Goal: Information Seeking & Learning: Check status

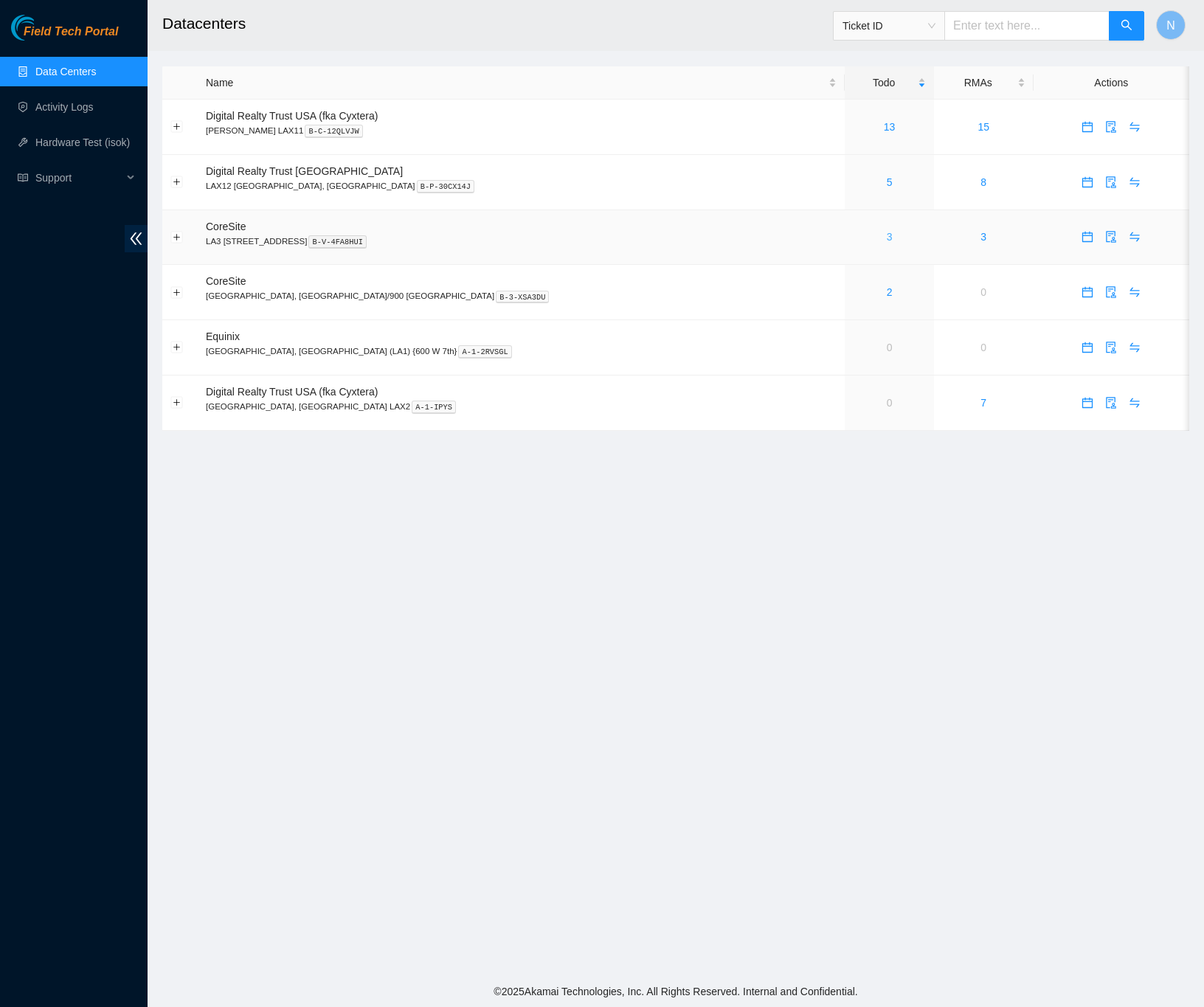
click at [886, 241] on link "3" at bounding box center [889, 237] width 6 height 12
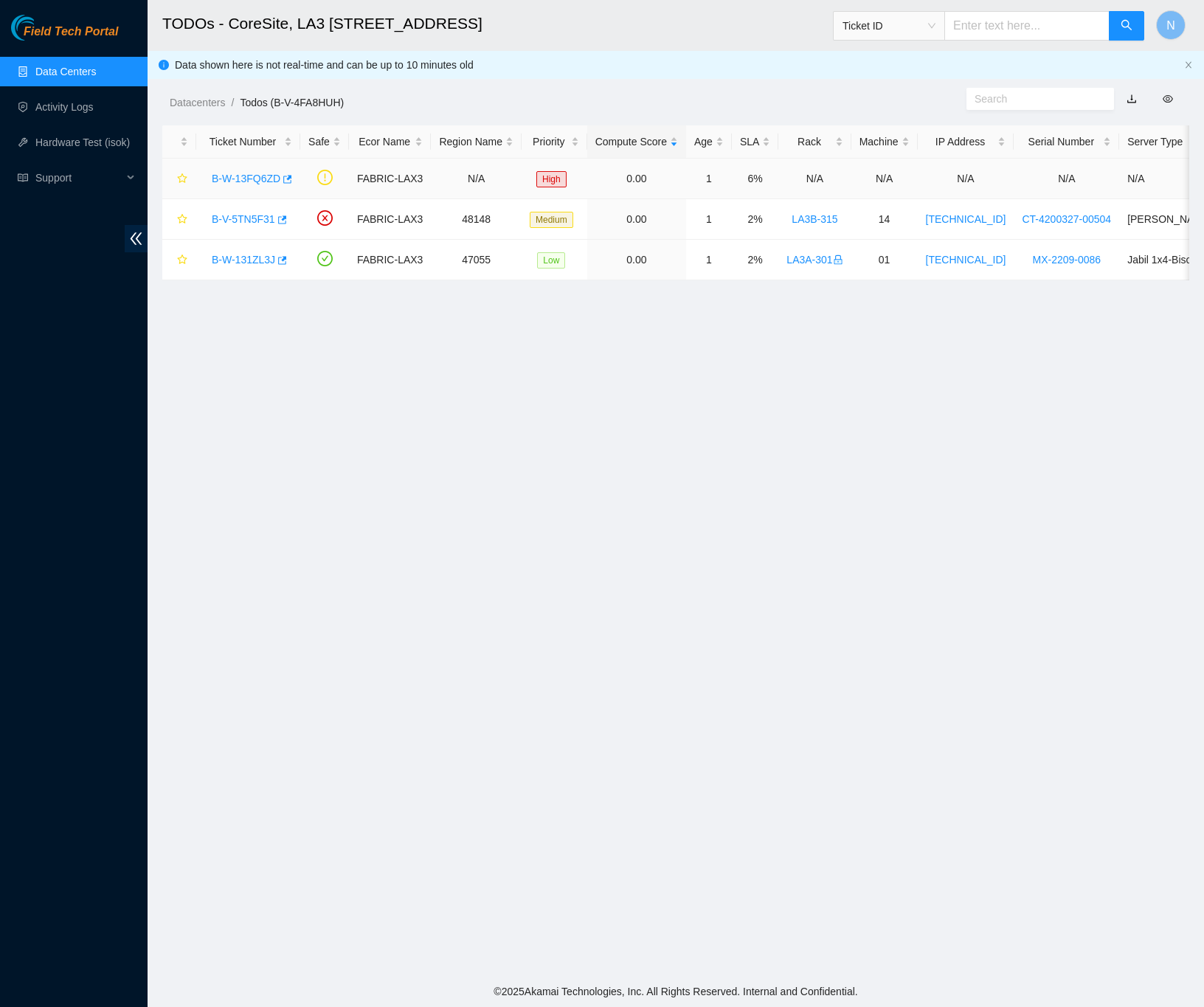
click at [237, 180] on link "B-W-13FQ6ZD" at bounding box center [246, 178] width 69 height 12
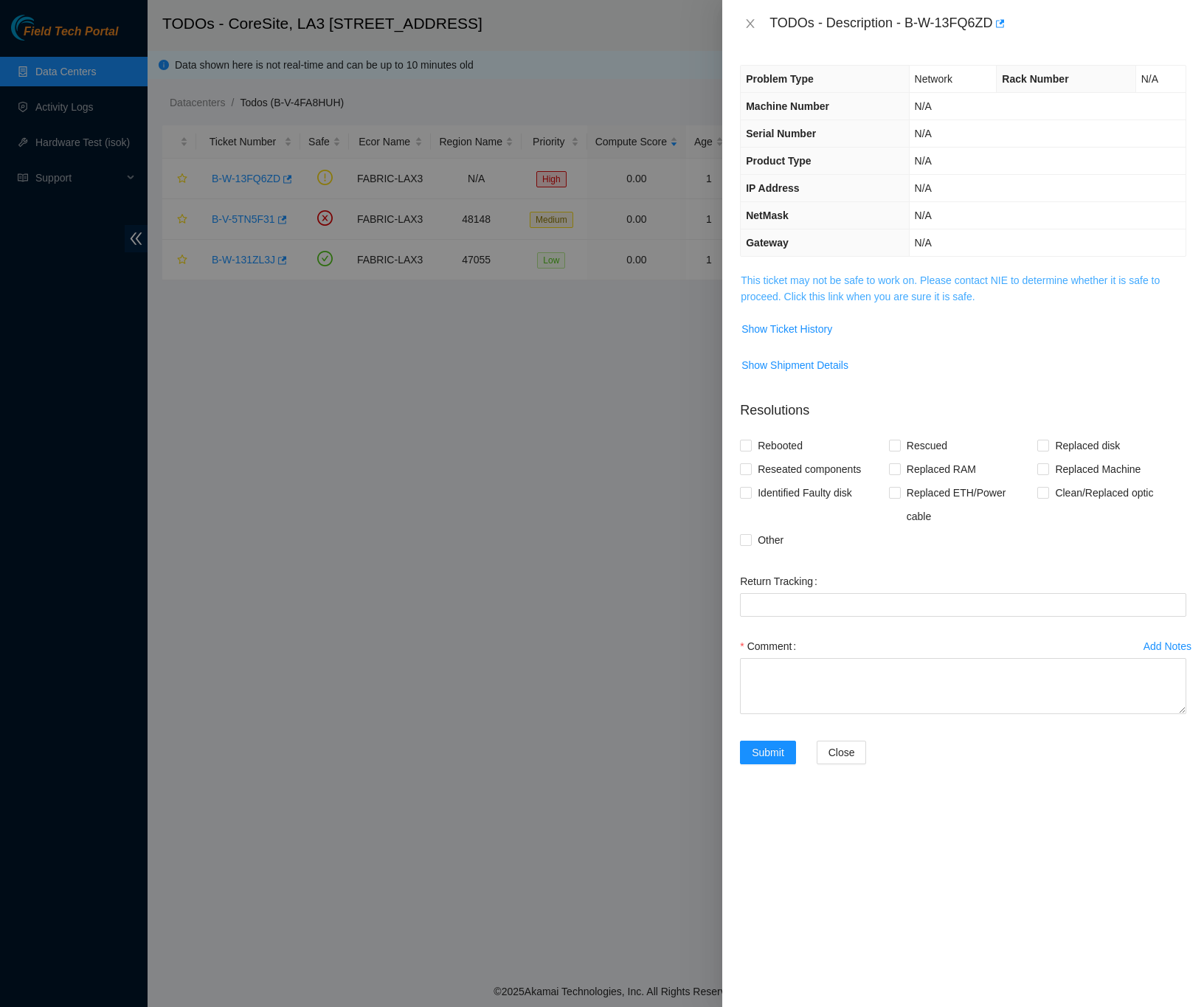
click at [812, 295] on link "This ticket may not be safe to work on. Please contact NIE to determine whether…" at bounding box center [950, 289] width 419 height 28
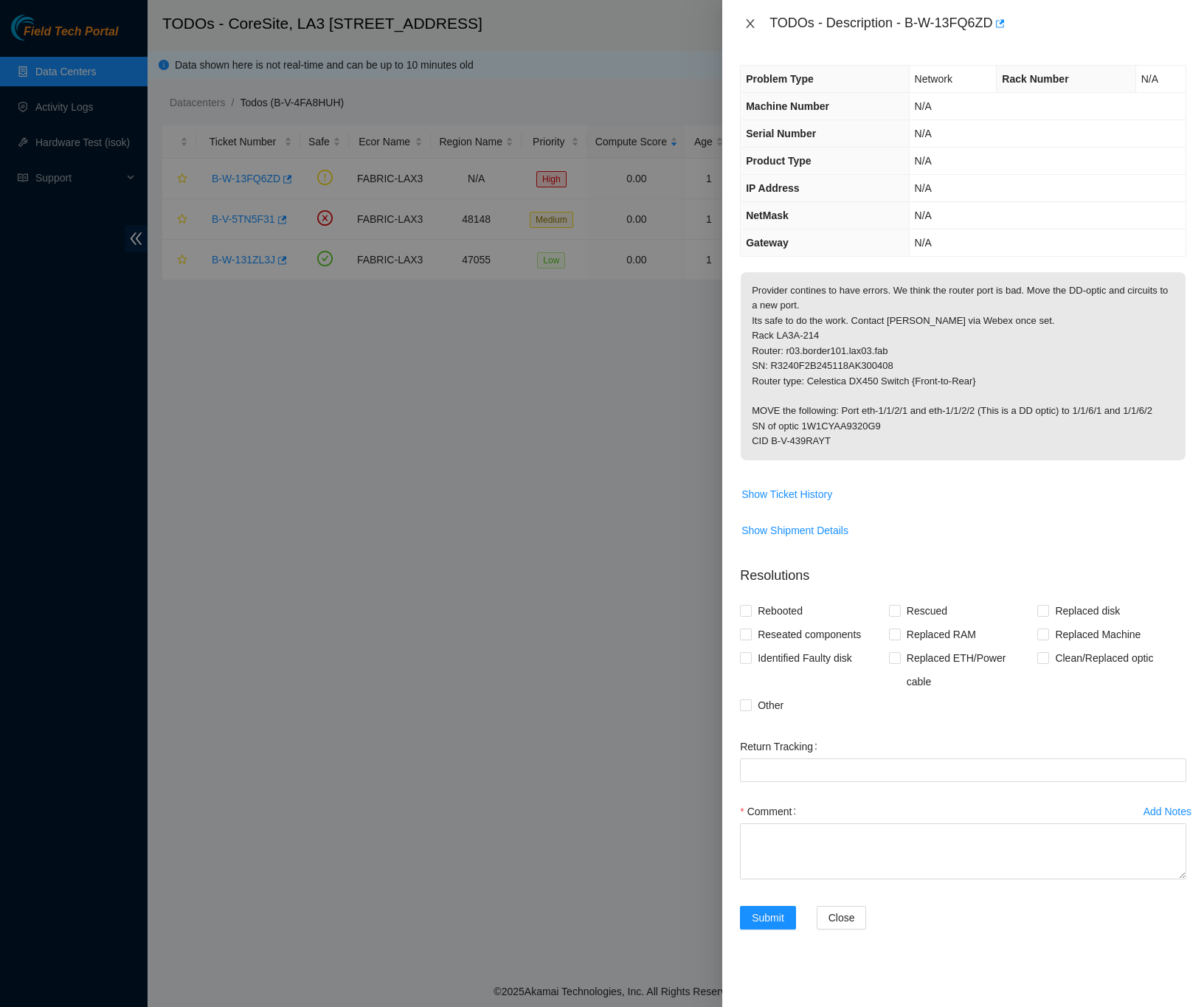
click at [751, 25] on icon "close" at bounding box center [750, 23] width 12 height 12
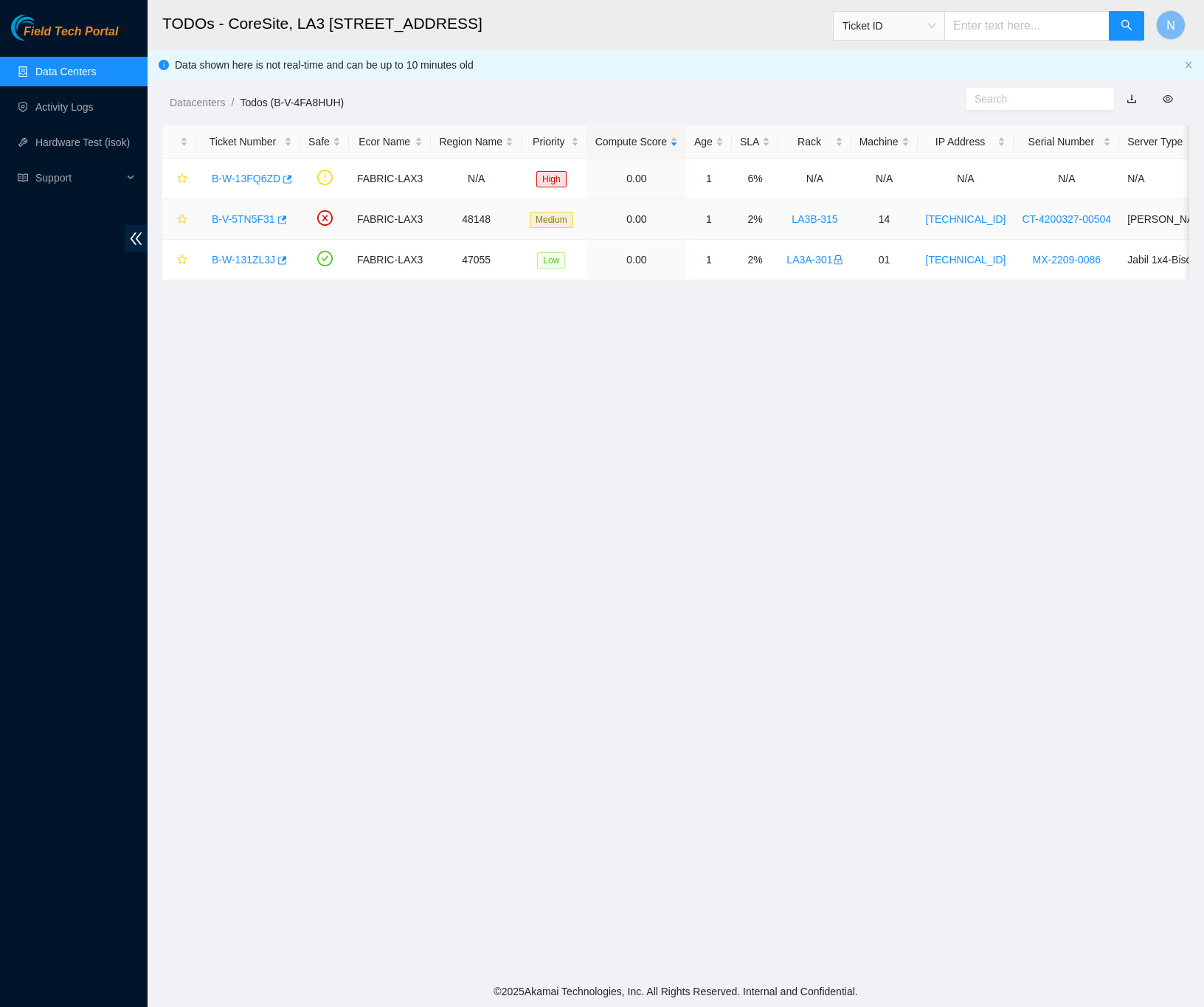
click at [230, 213] on link "B-V-5TN5F31" at bounding box center [243, 219] width 64 height 12
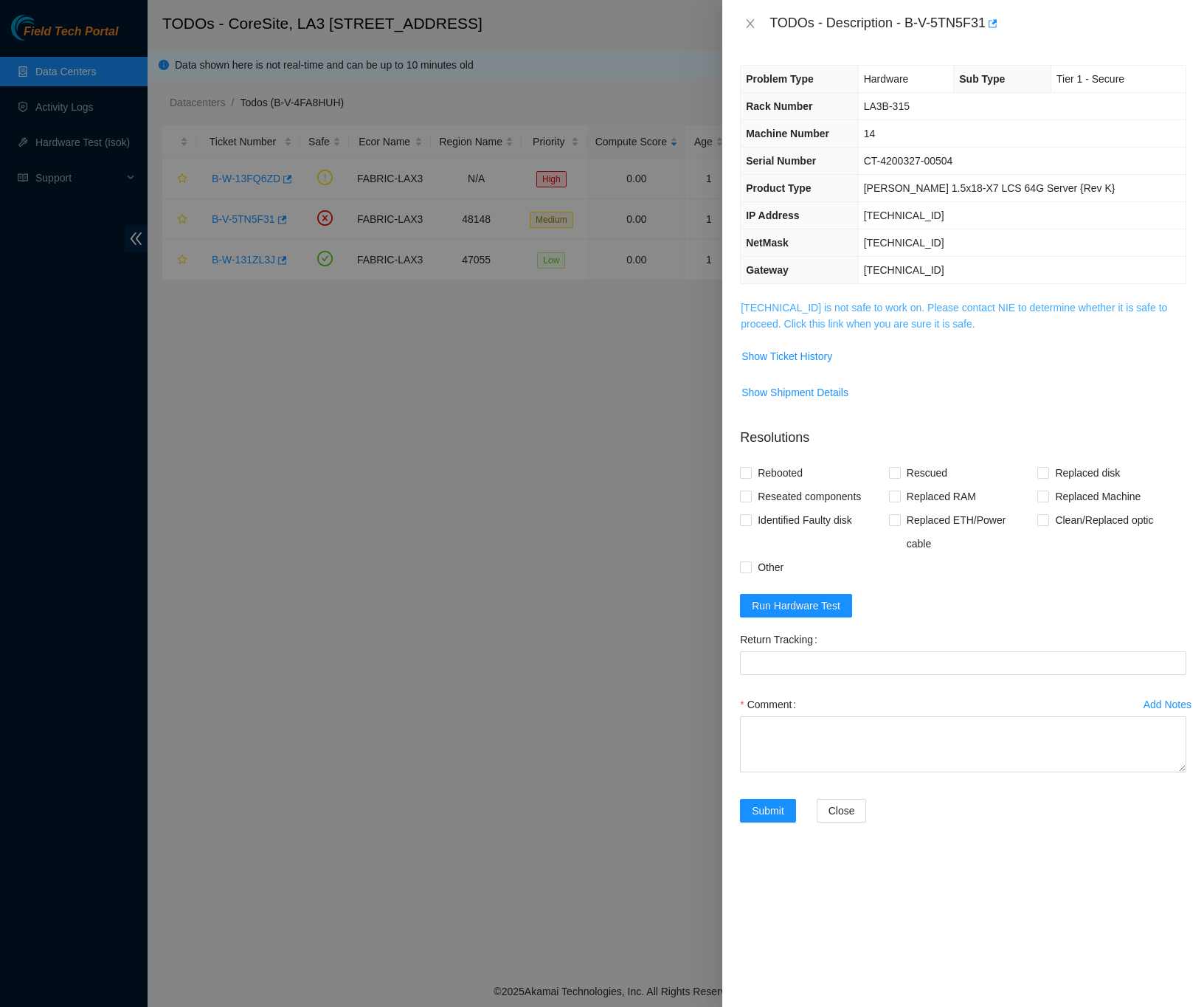
click at [825, 329] on link "23.39.209.15 is not safe to work on. Please contact NIE to determine whether it…" at bounding box center [954, 316] width 426 height 28
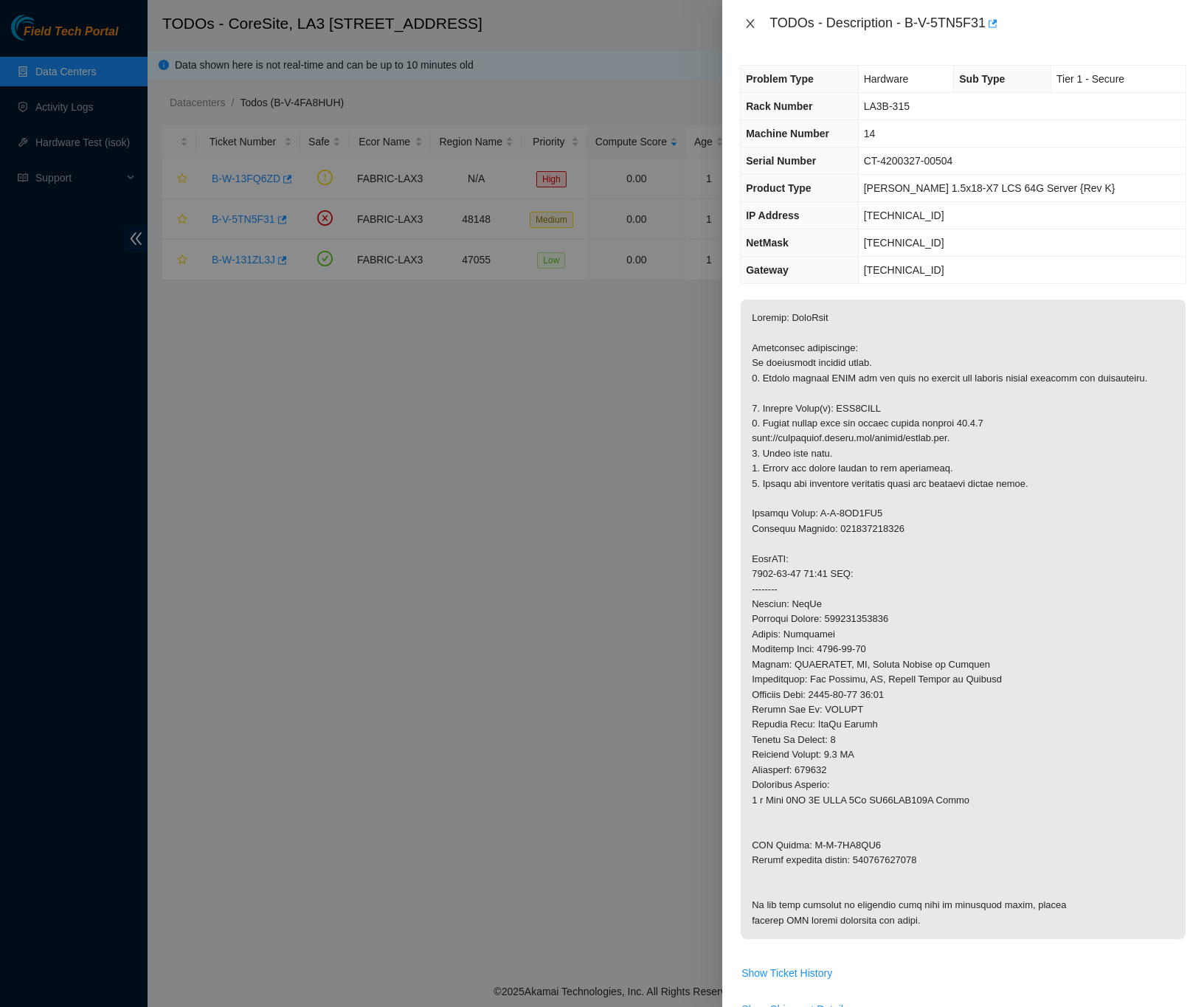
click at [748, 22] on icon "close" at bounding box center [751, 23] width 8 height 9
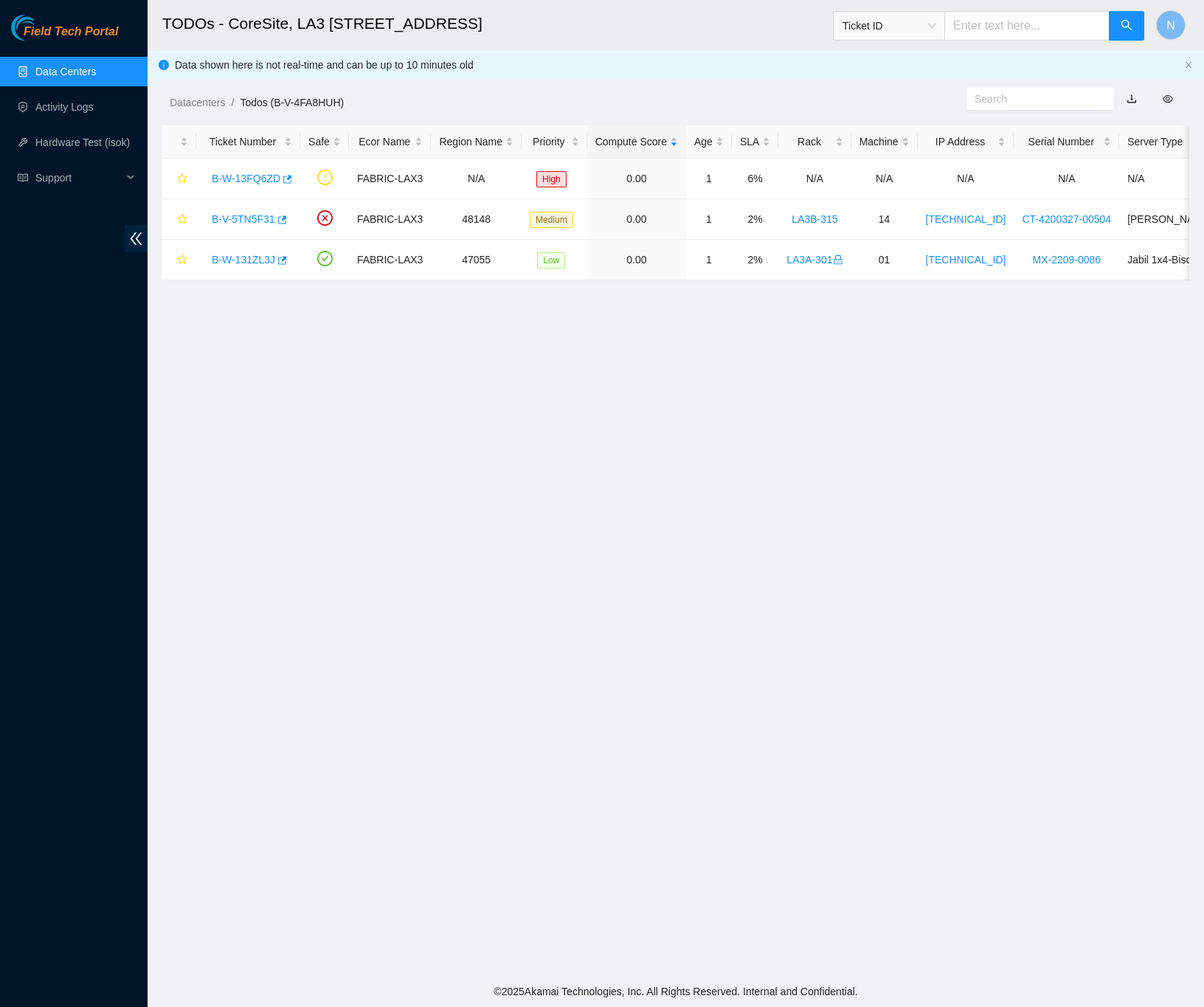
click at [86, 66] on link "Data Centers" at bounding box center [65, 72] width 60 height 12
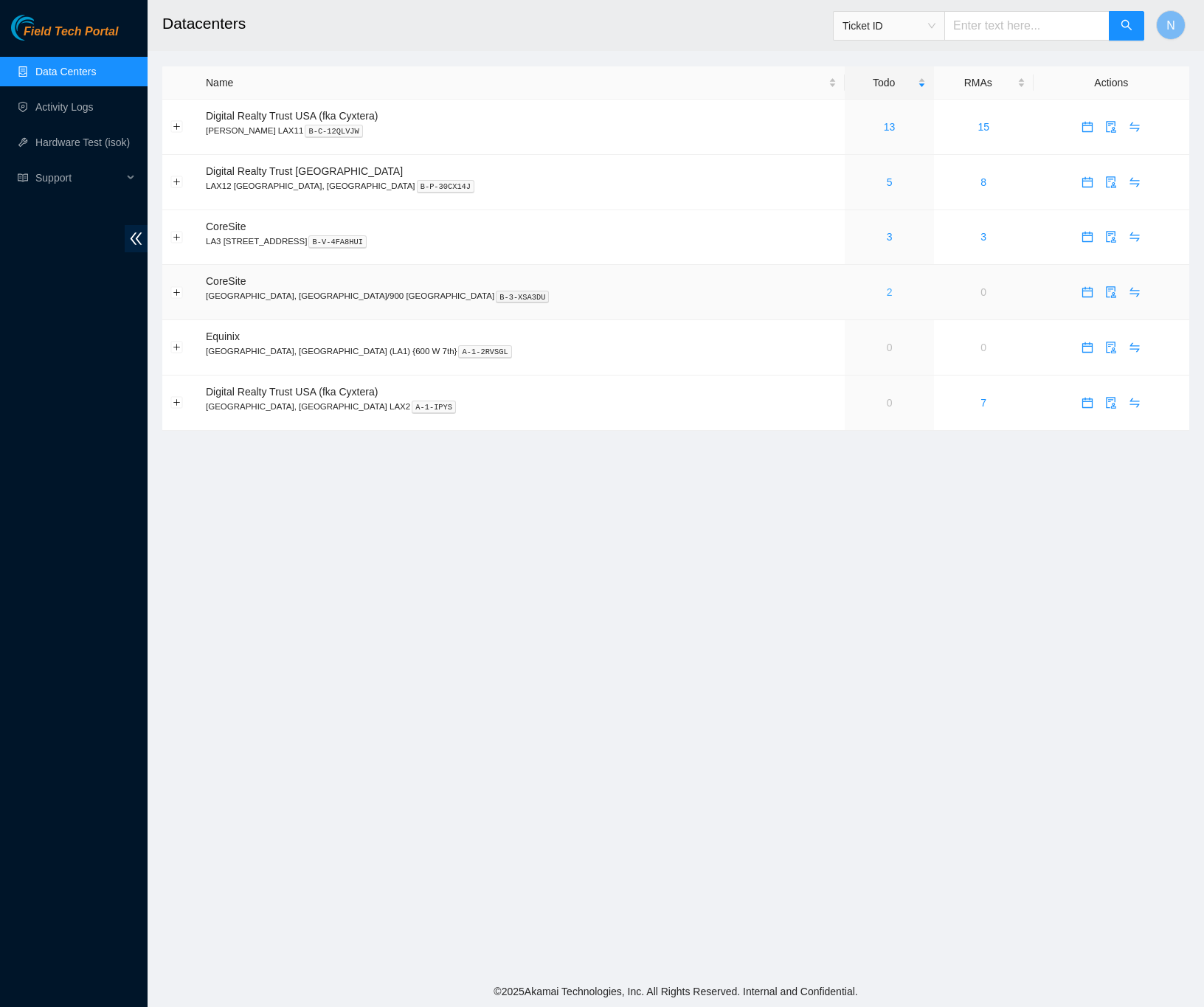
click at [886, 295] on link "2" at bounding box center [889, 292] width 6 height 12
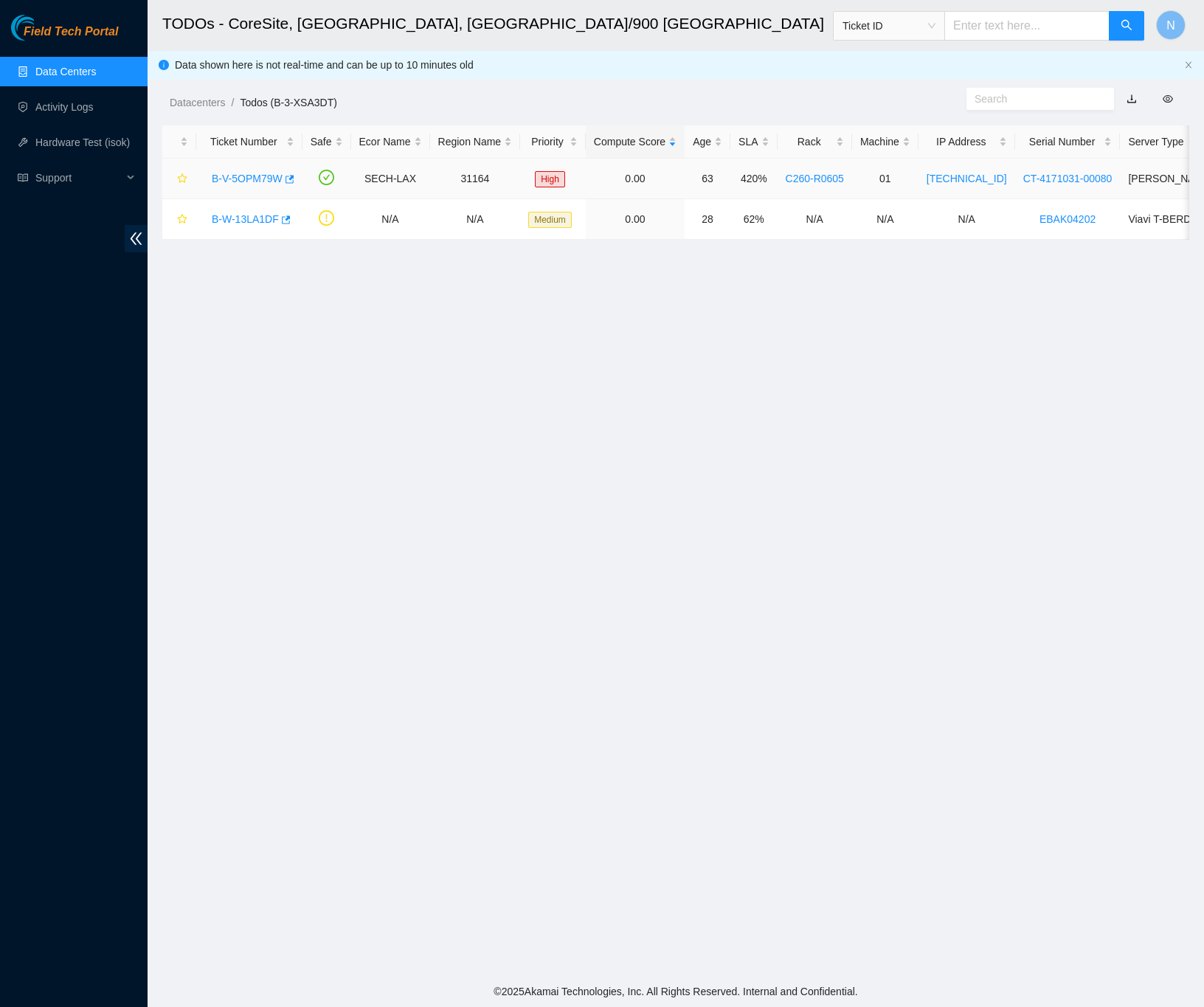
click at [253, 181] on link "B-V-5OPM79W" at bounding box center [247, 178] width 71 height 12
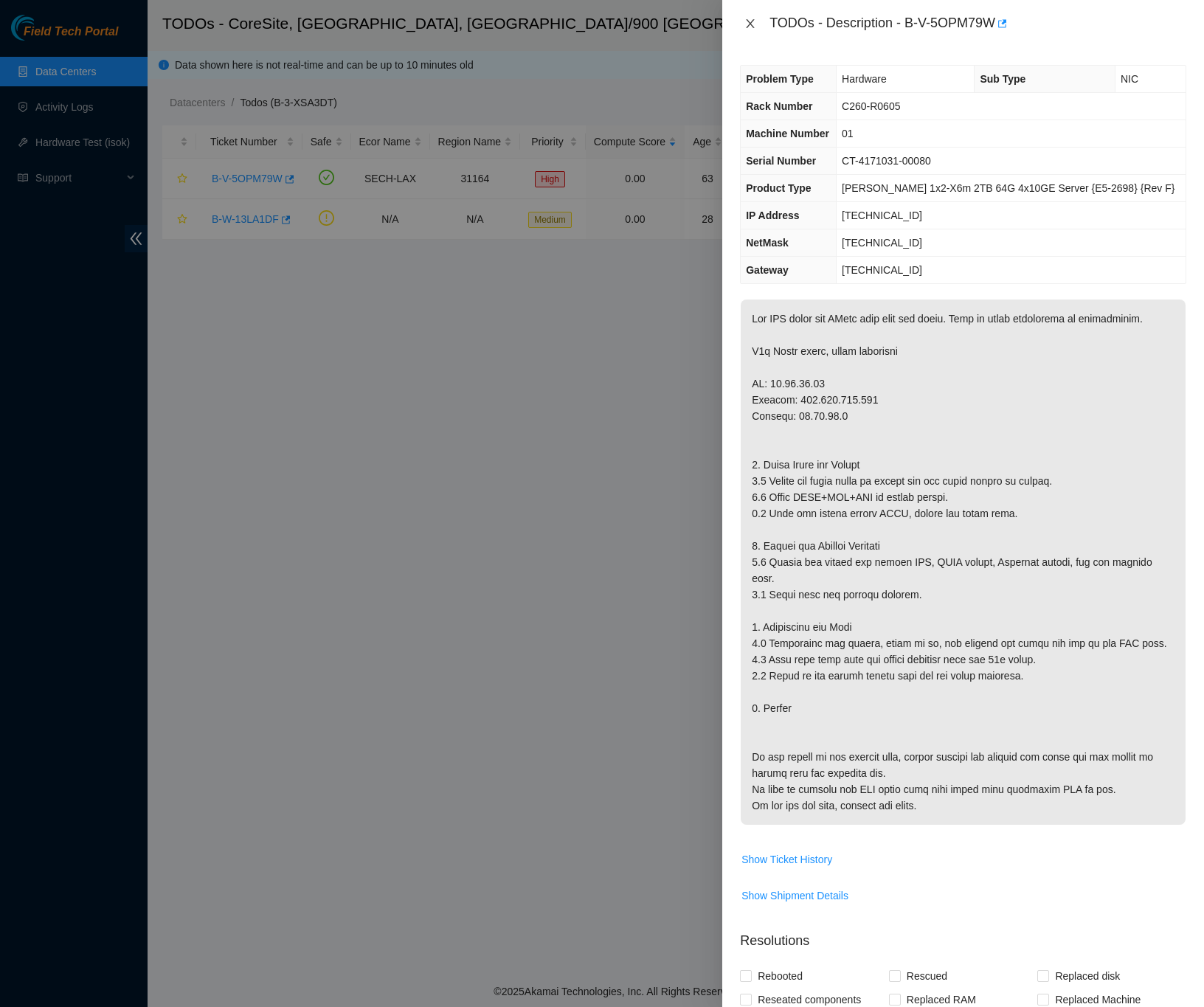
click at [751, 28] on icon "close" at bounding box center [750, 23] width 12 height 12
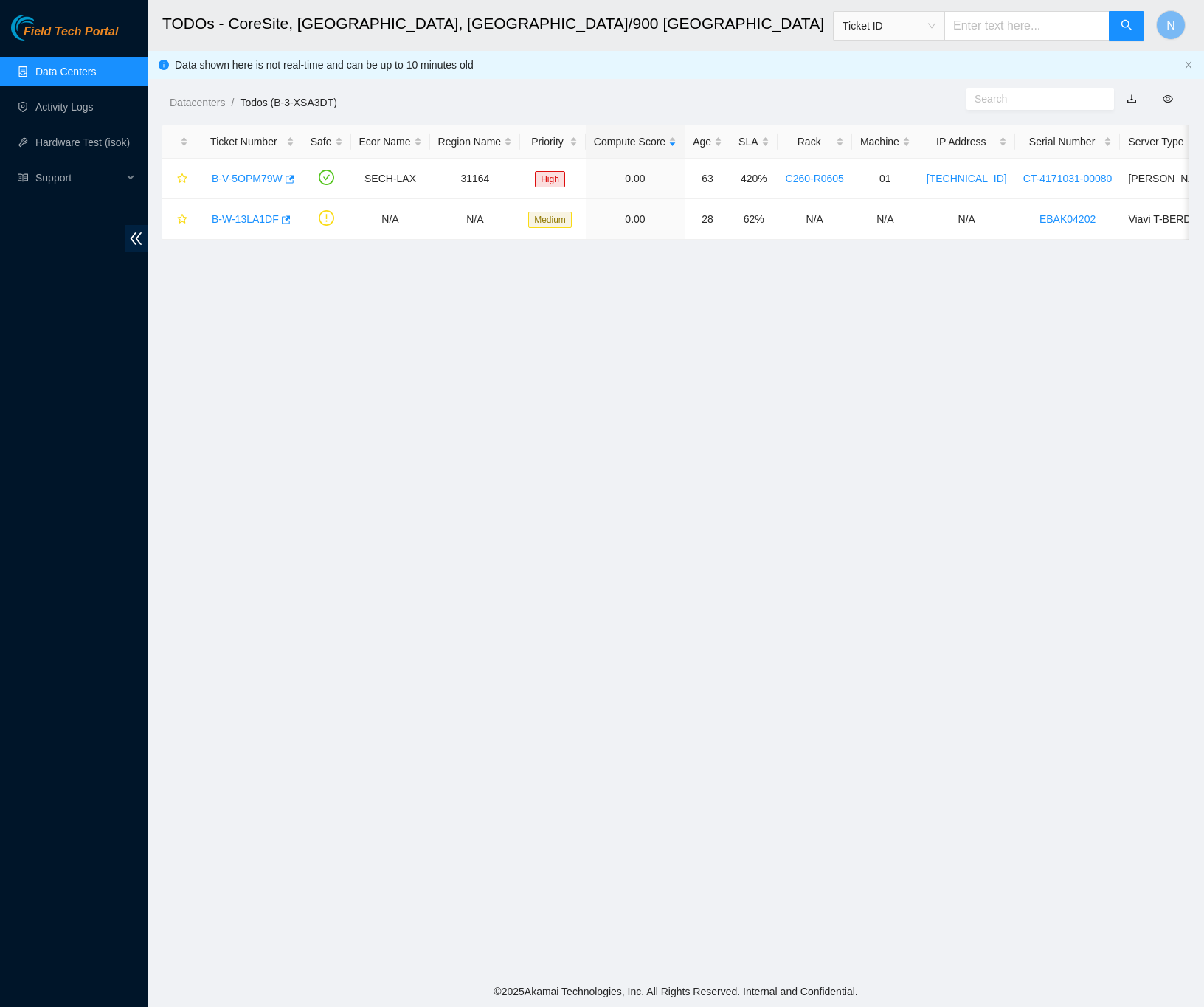
click at [75, 78] on link "Data Centers" at bounding box center [65, 72] width 60 height 12
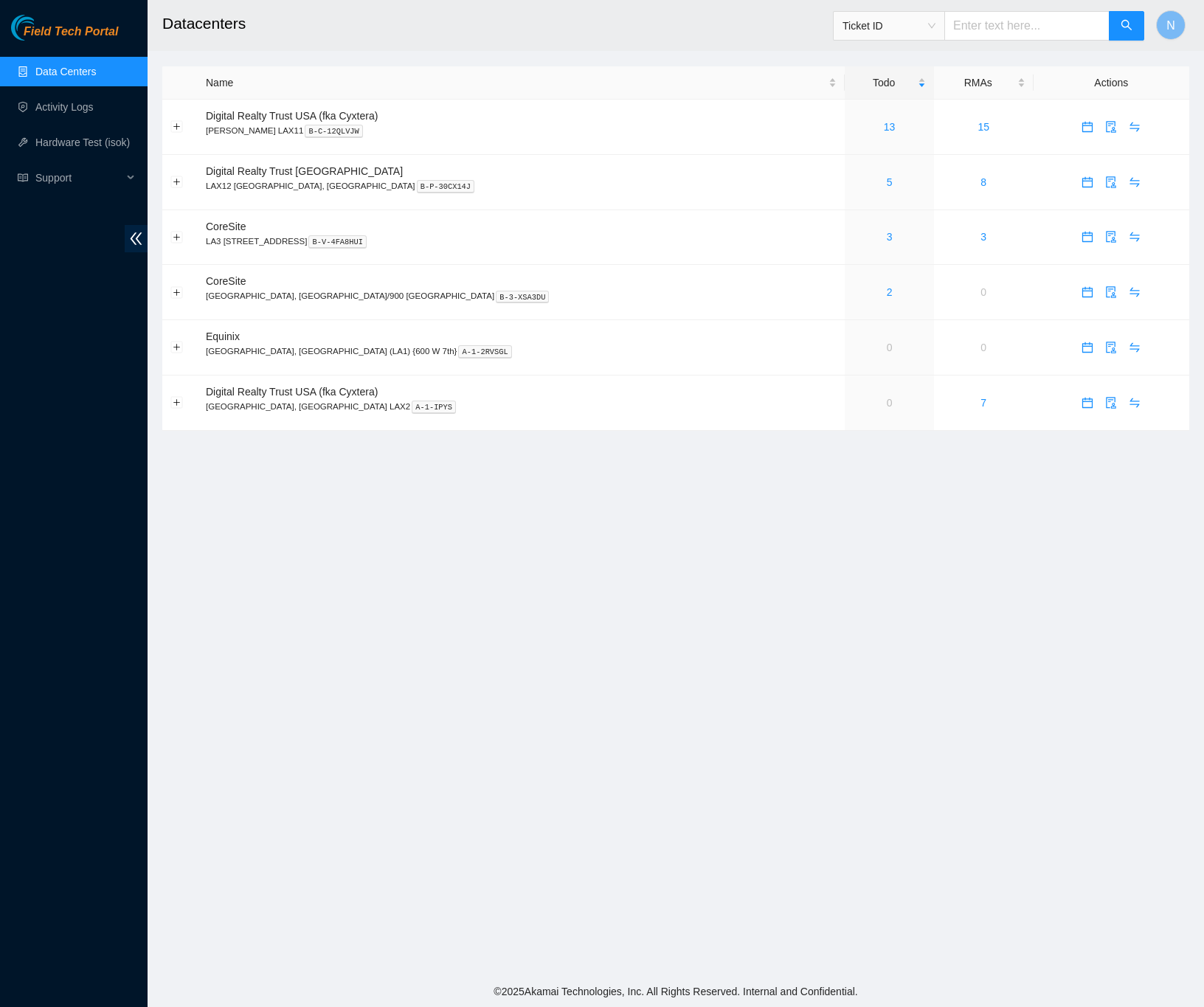
click at [591, 541] on main "Datacenters Ticket ID N Name Todo RMAs Actions Digital Realty Trust USA (fka Cy…" at bounding box center [675, 488] width 1056 height 976
